Goal: Ask a question

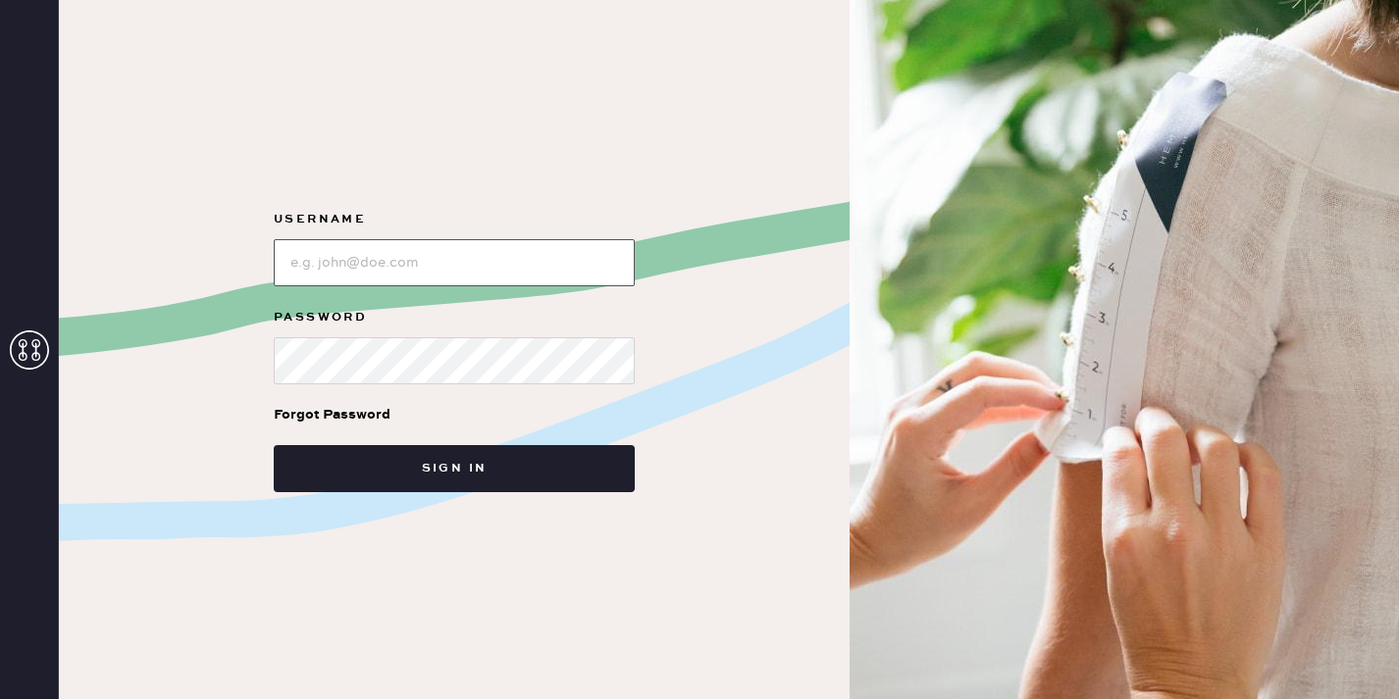
click at [494, 281] on input "loginName" at bounding box center [454, 262] width 361 height 47
type input "[EMAIL_ADDRESS][PERSON_NAME][DOMAIN_NAME]"
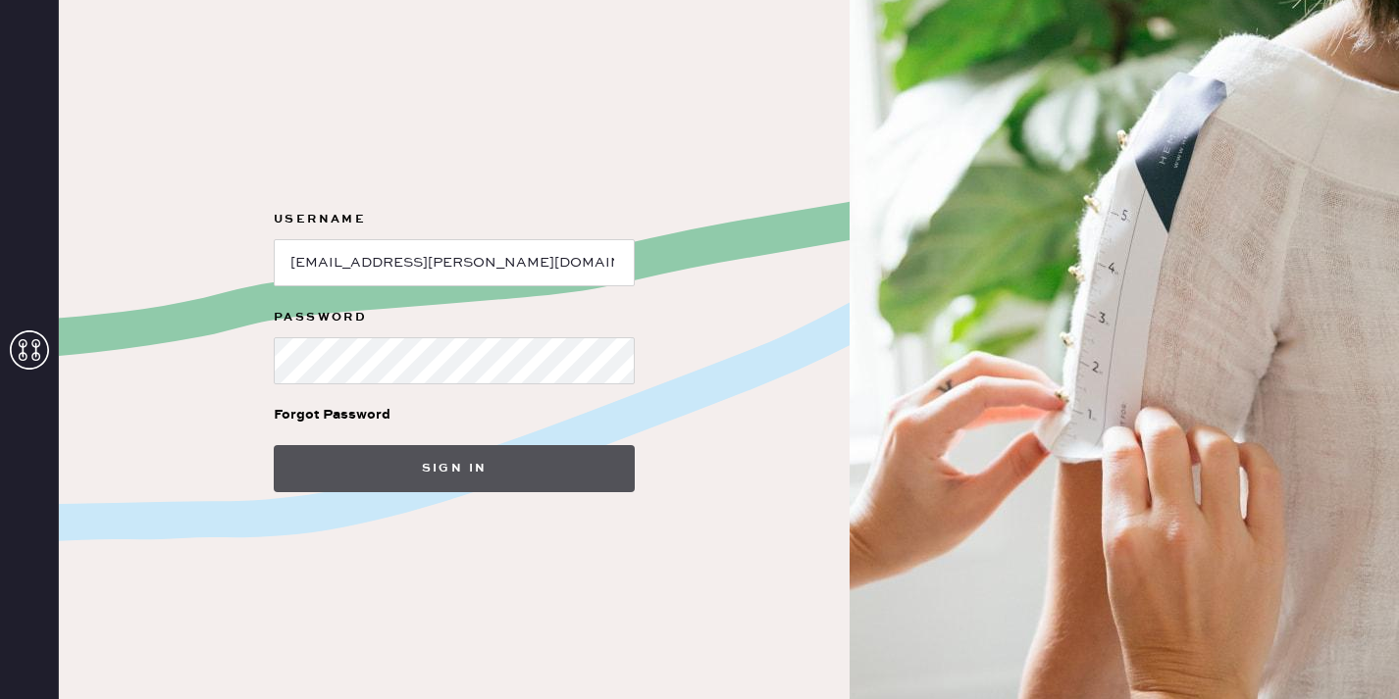
click at [456, 467] on button "Sign in" at bounding box center [454, 468] width 361 height 47
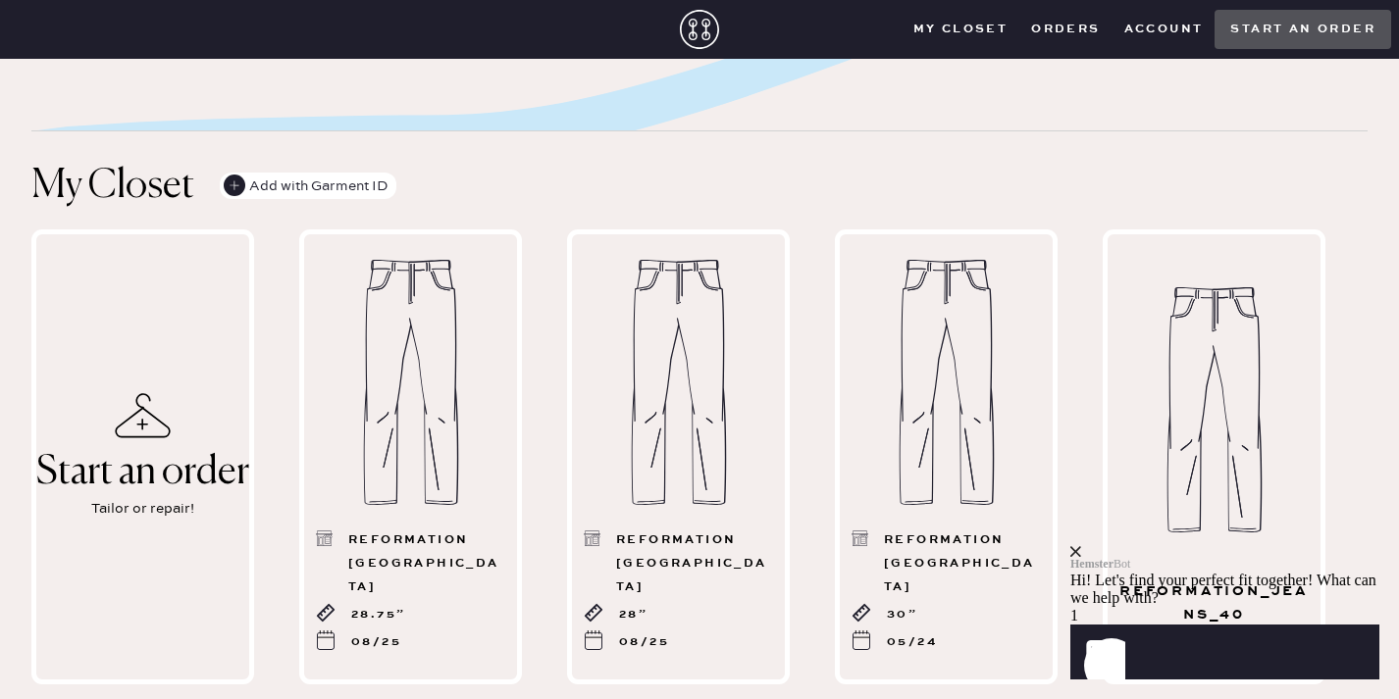
scroll to position [768, 0]
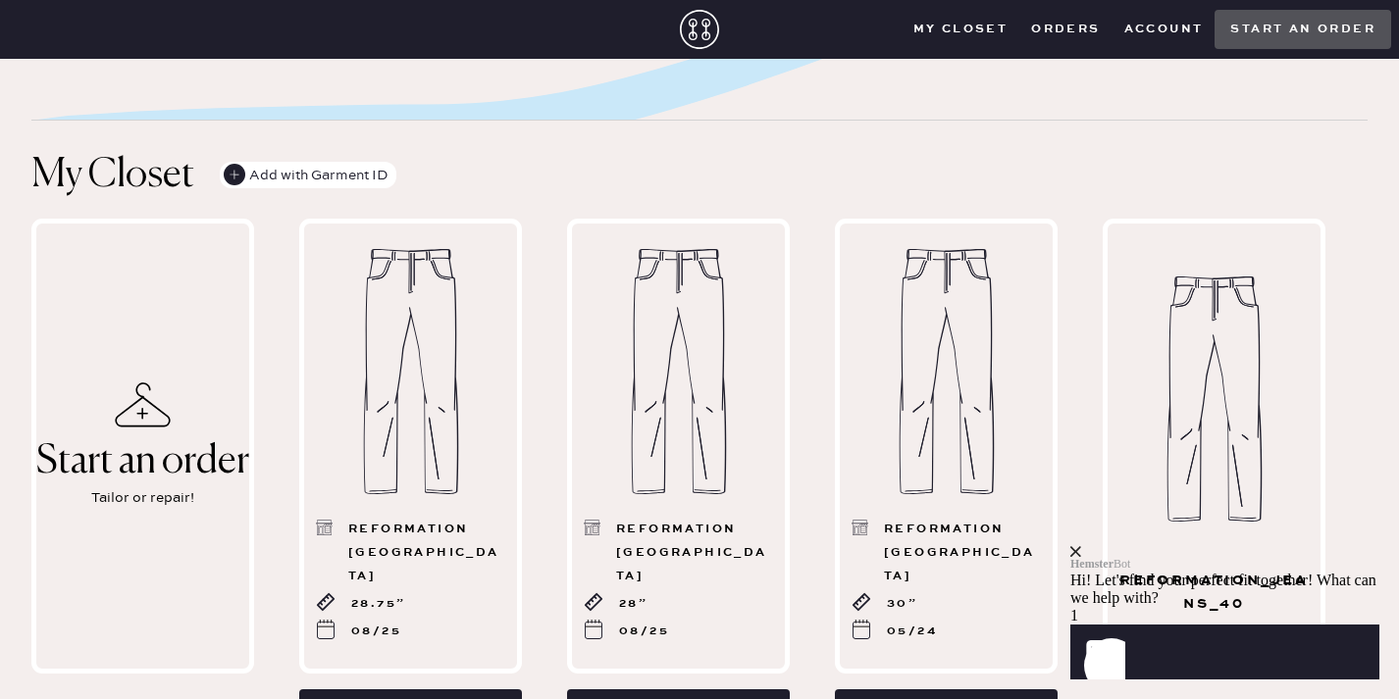
click at [1125, 649] on icon "Launch Front Chat" at bounding box center [1097, 652] width 55 height 55
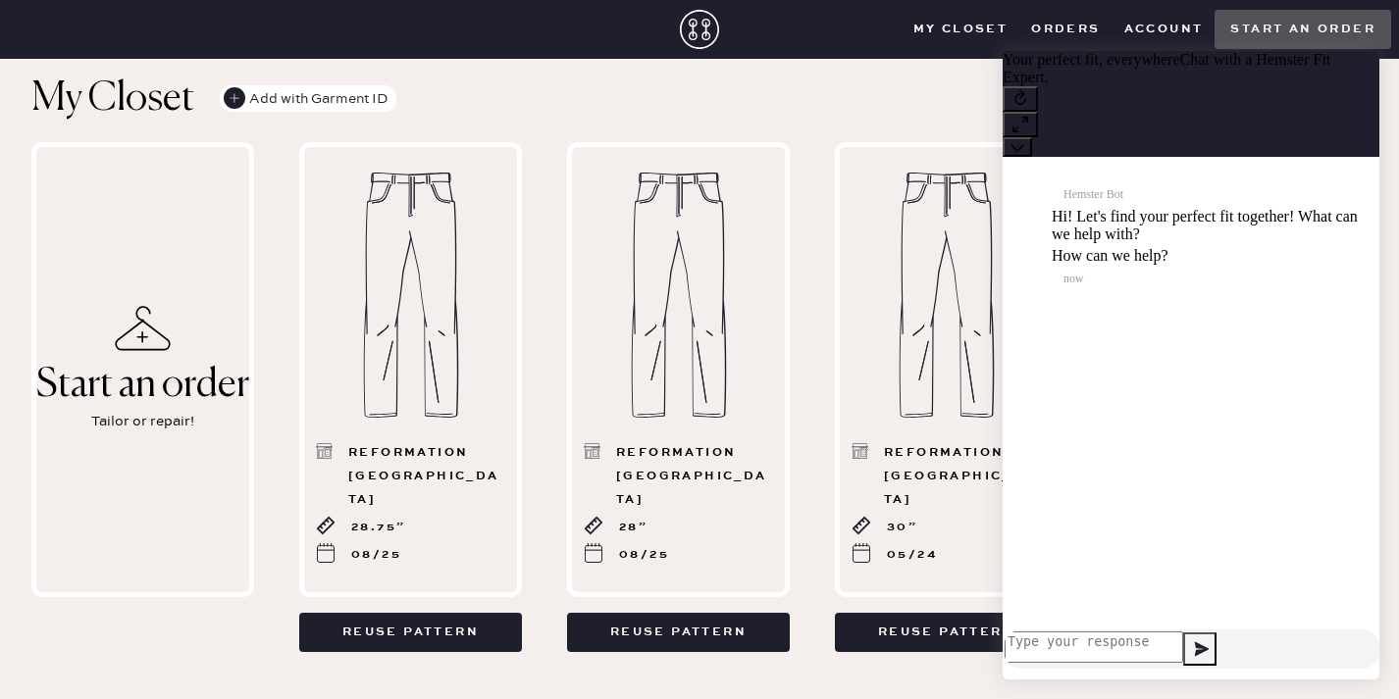
scroll to position [839, 0]
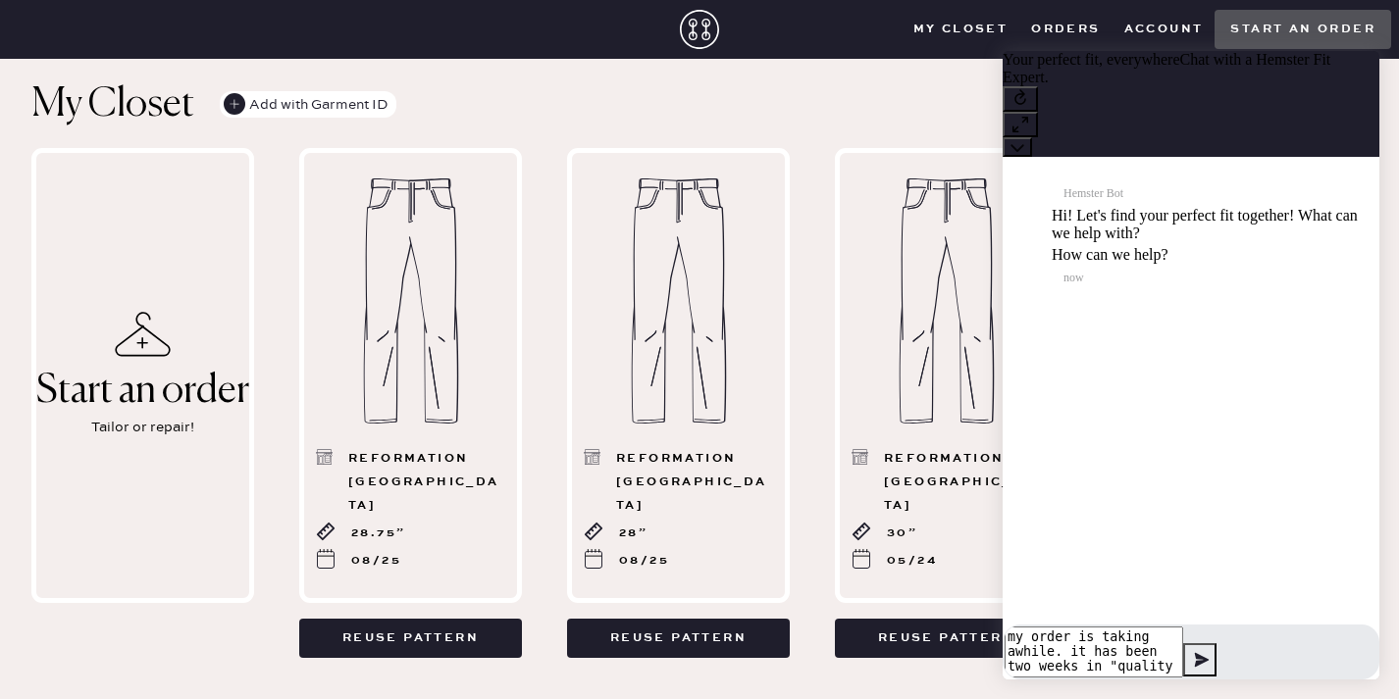
type textarea "my order is taking awhile. it has been two weeks in "quality assurance""
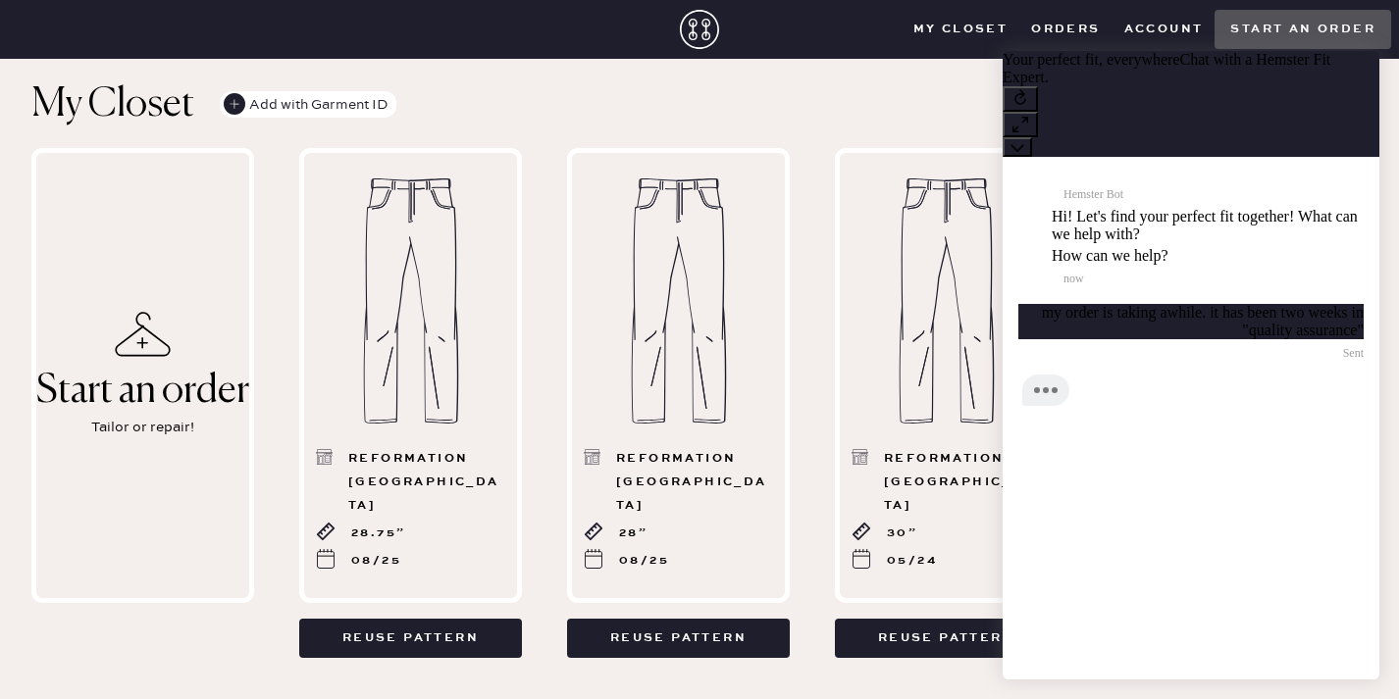
scroll to position [0, 0]
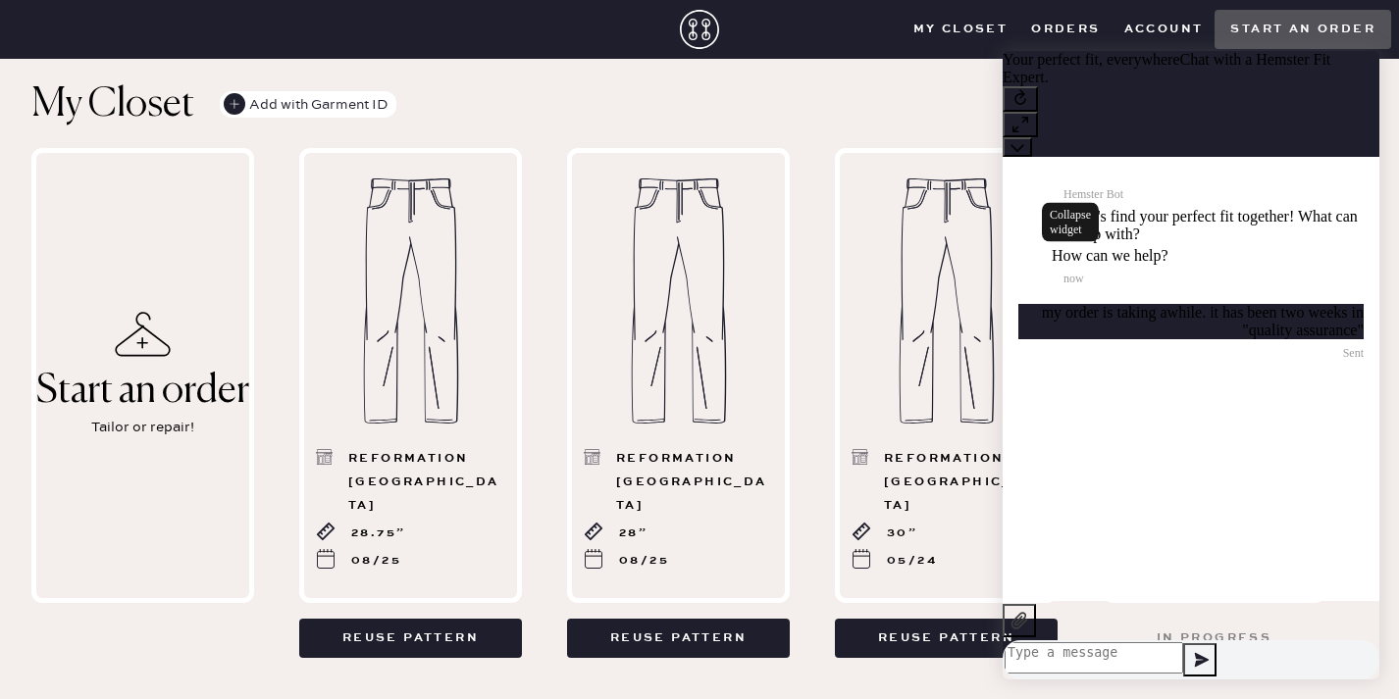
click at [1023, 144] on icon at bounding box center [1016, 148] width 13 height 8
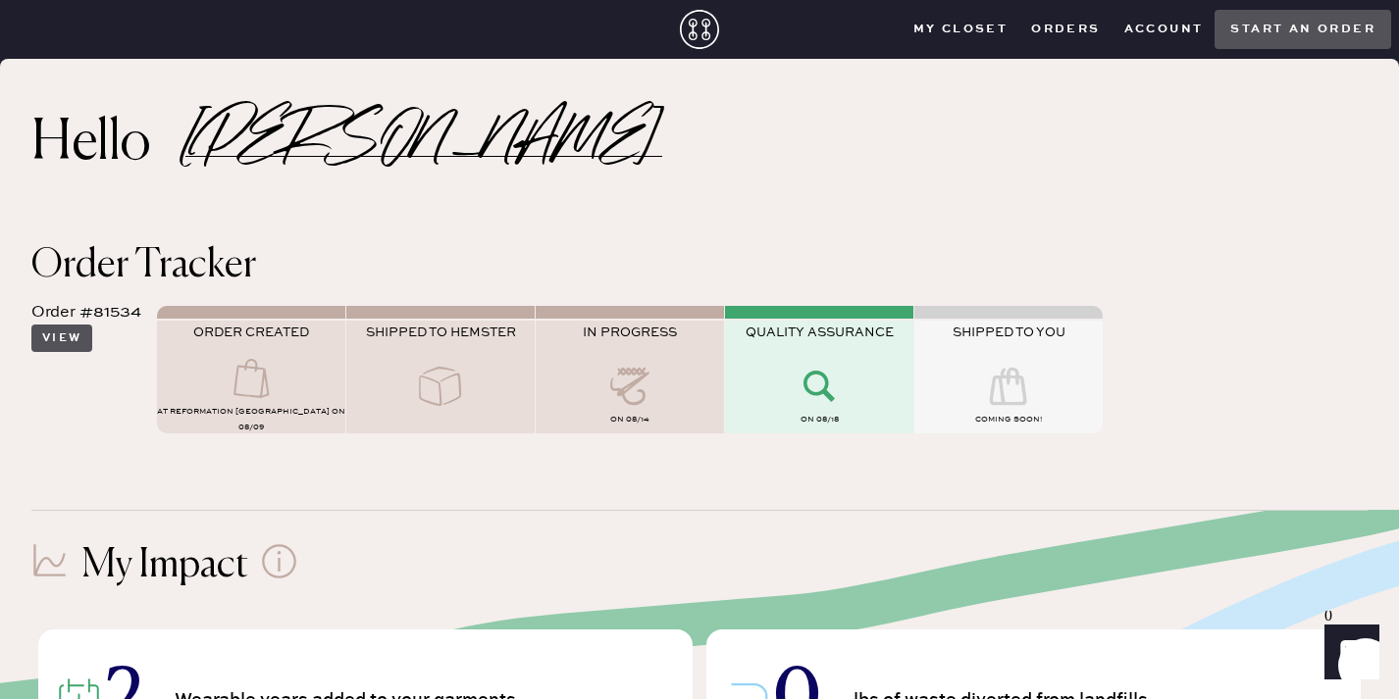
click at [64, 345] on button "View" at bounding box center [61, 338] width 61 height 27
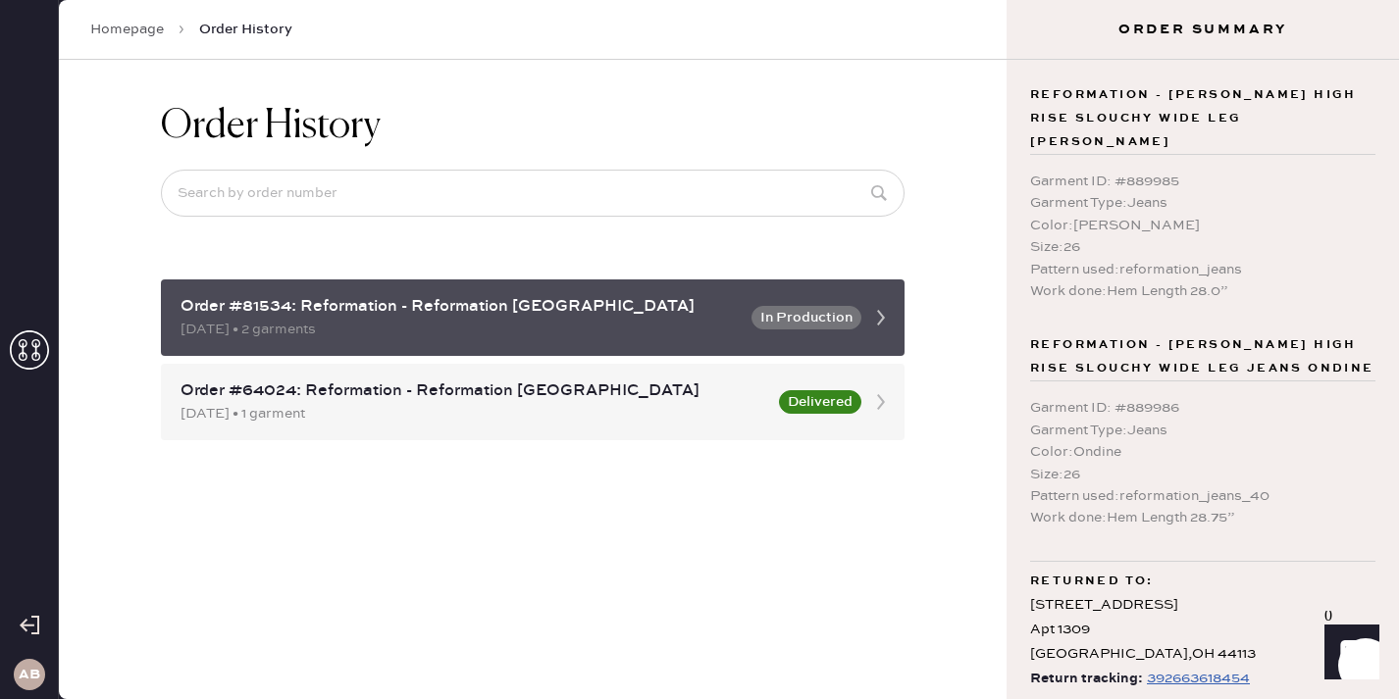
click at [880, 319] on icon at bounding box center [880, 317] width 39 height 39
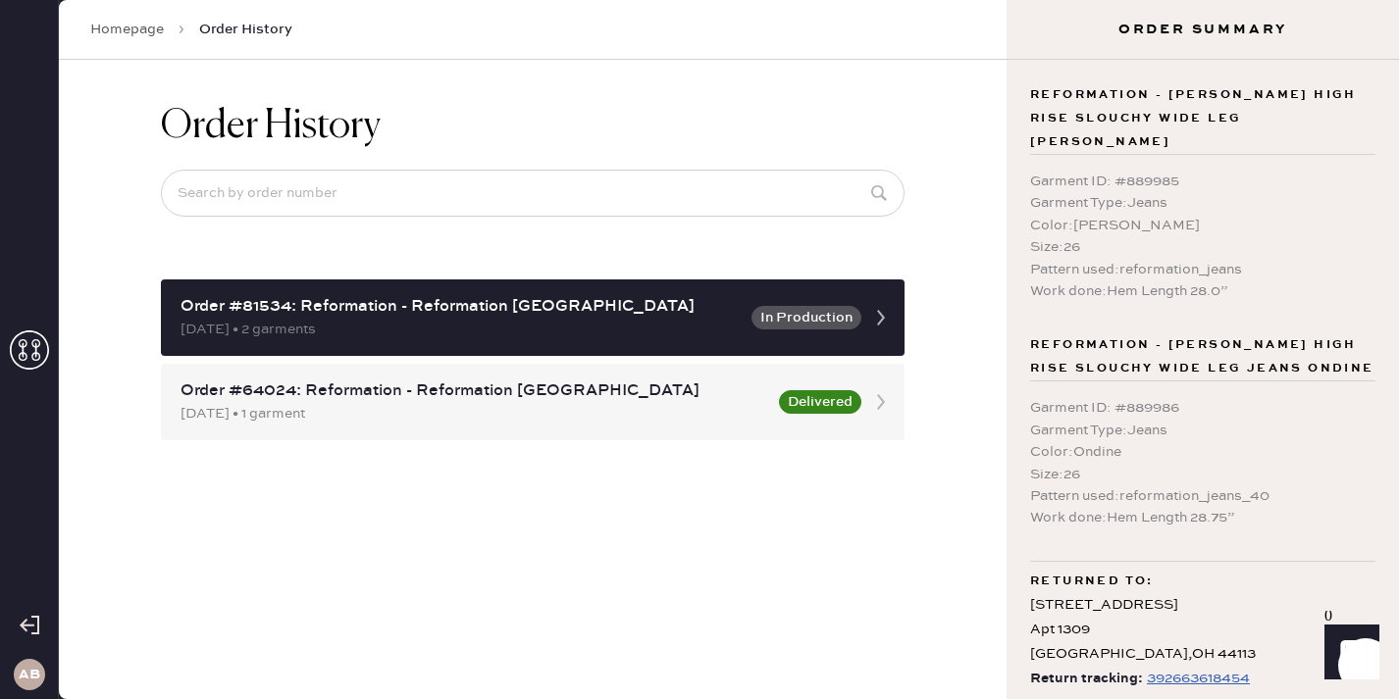
click at [1163, 667] on div "392663618454" at bounding box center [1198, 679] width 103 height 24
